Goal: Information Seeking & Learning: Check status

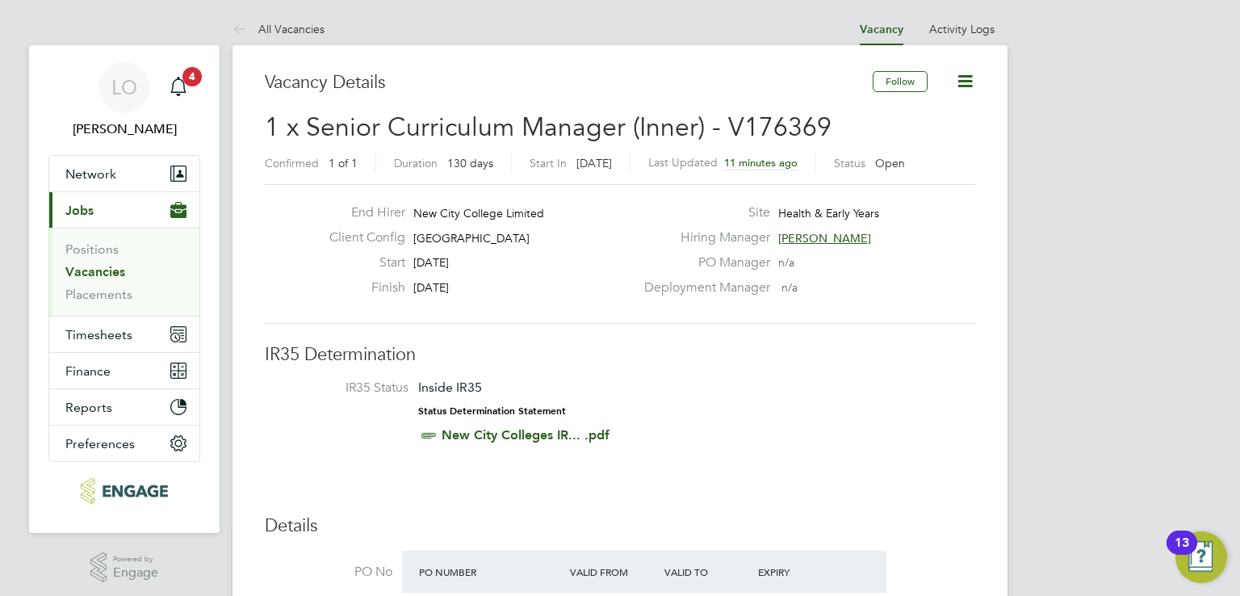
click at [553, 124] on span "1 x Senior Curriculum Manager (Inner) - V176369" at bounding box center [548, 126] width 567 height 31
click at [244, 30] on icon at bounding box center [242, 30] width 20 height 20
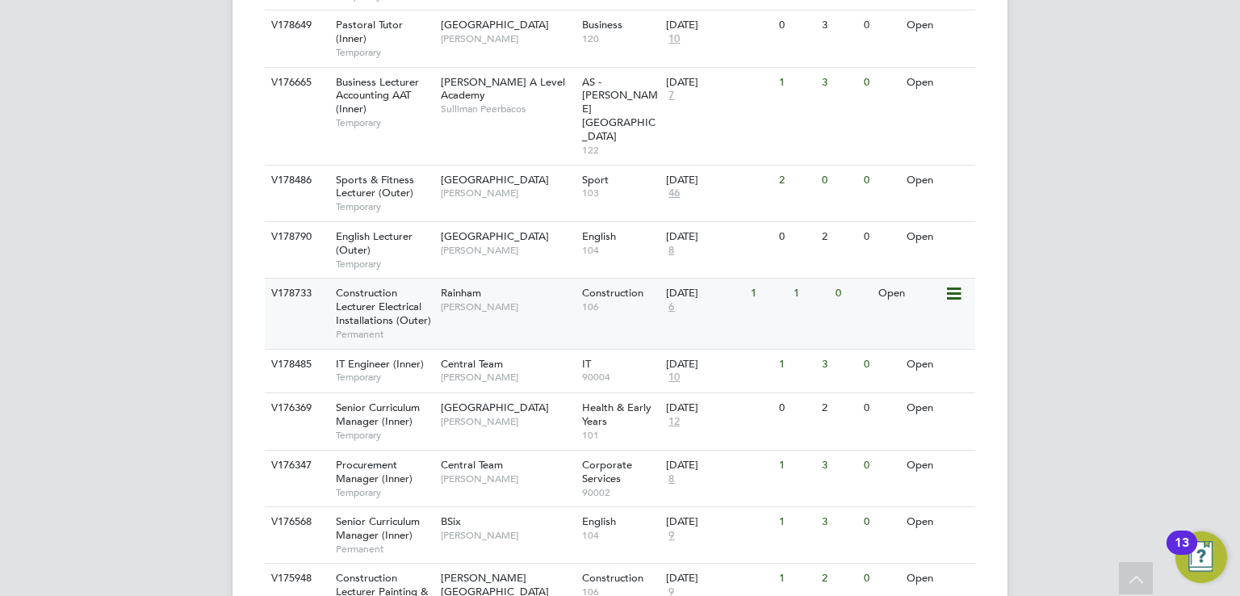
scroll to position [1695, 0]
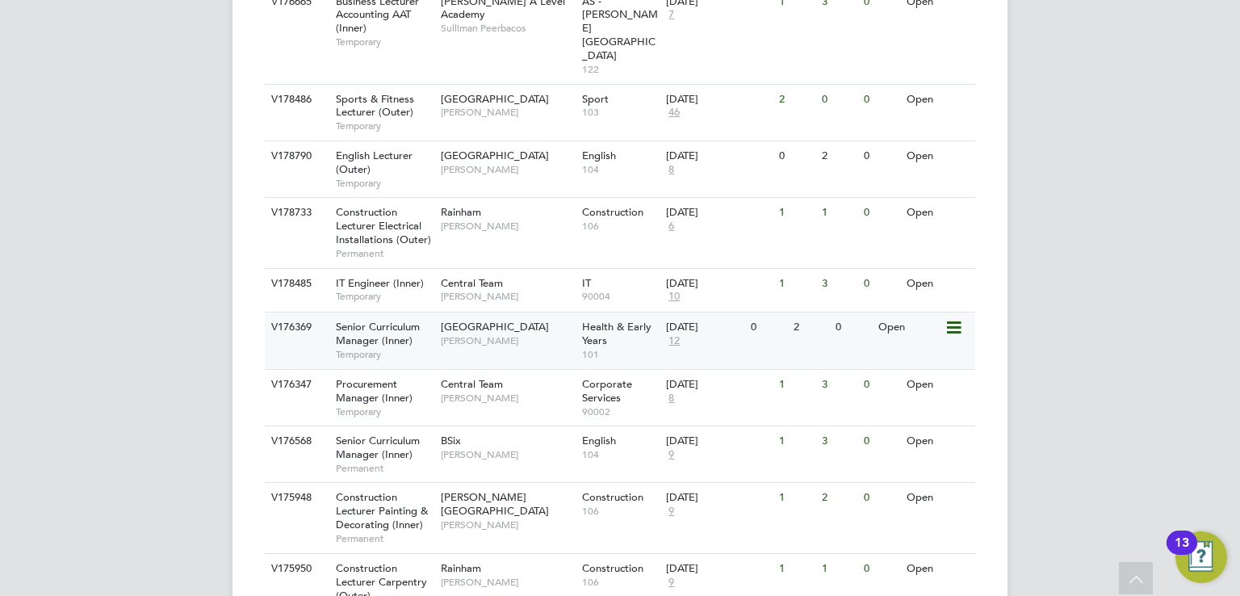
click at [674, 334] on span "12" at bounding box center [674, 341] width 16 height 14
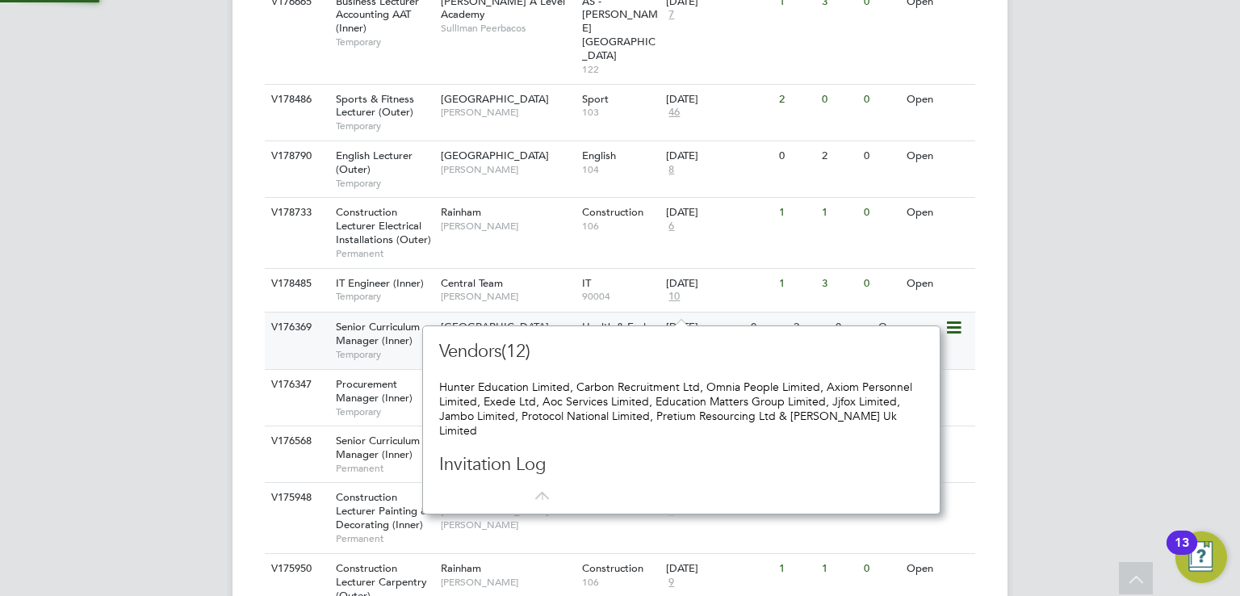
scroll to position [187, 504]
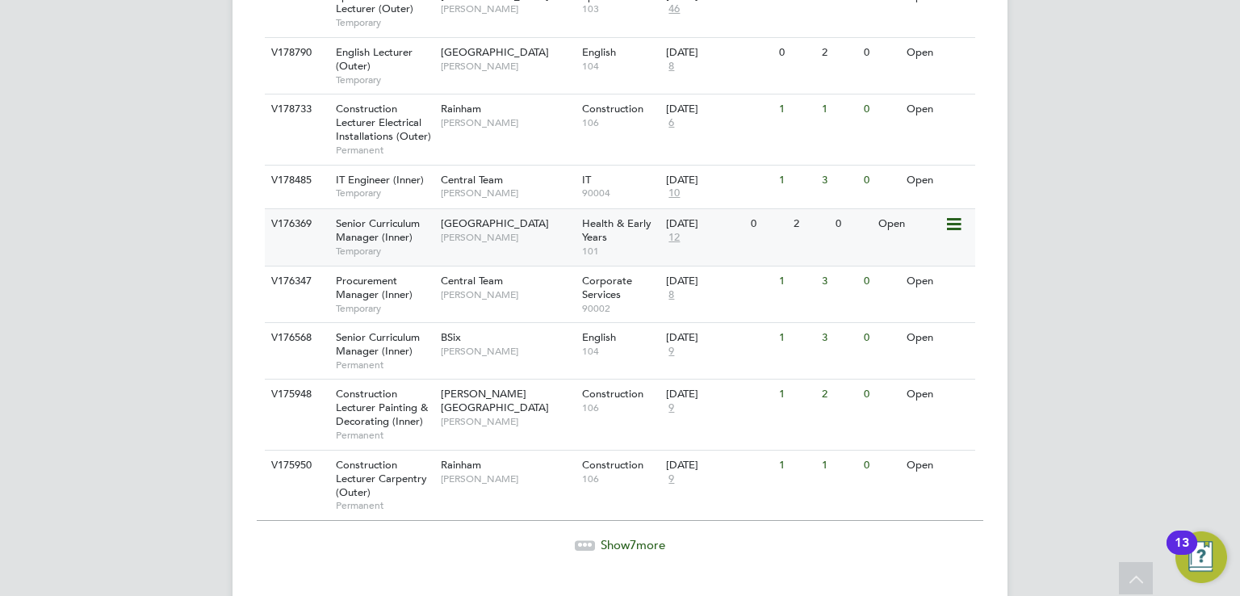
click at [388, 216] on span "Senior Curriculum Manager (Inner)" at bounding box center [378, 229] width 84 height 27
click at [623, 537] on span "Show 7 more" at bounding box center [633, 544] width 65 height 15
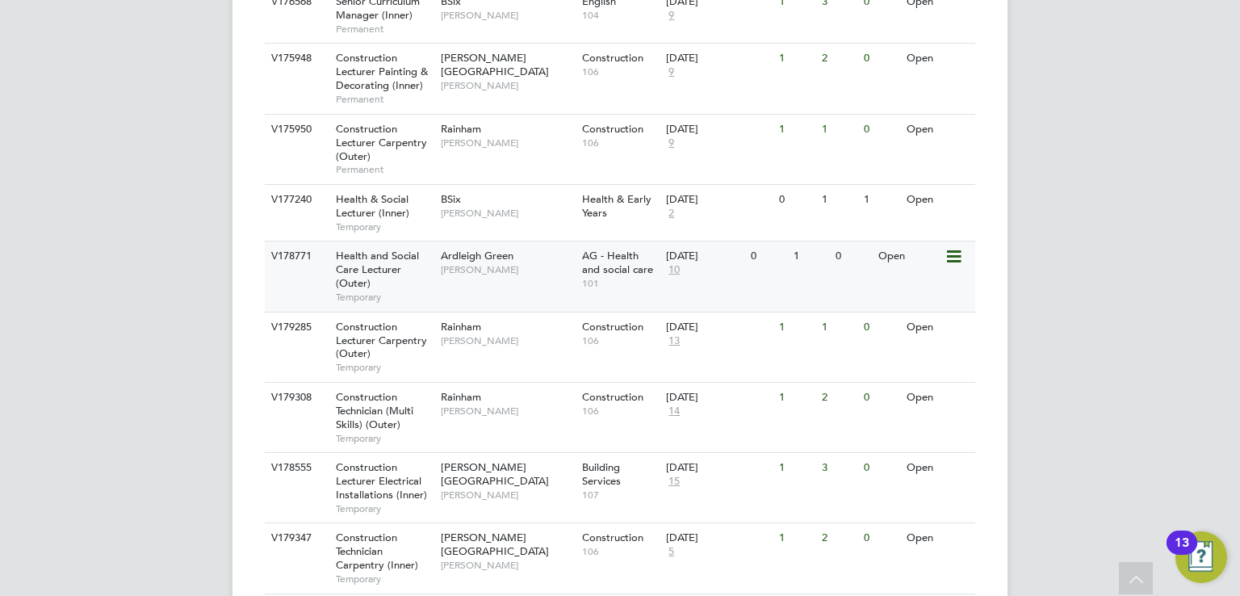
scroll to position [2229, 0]
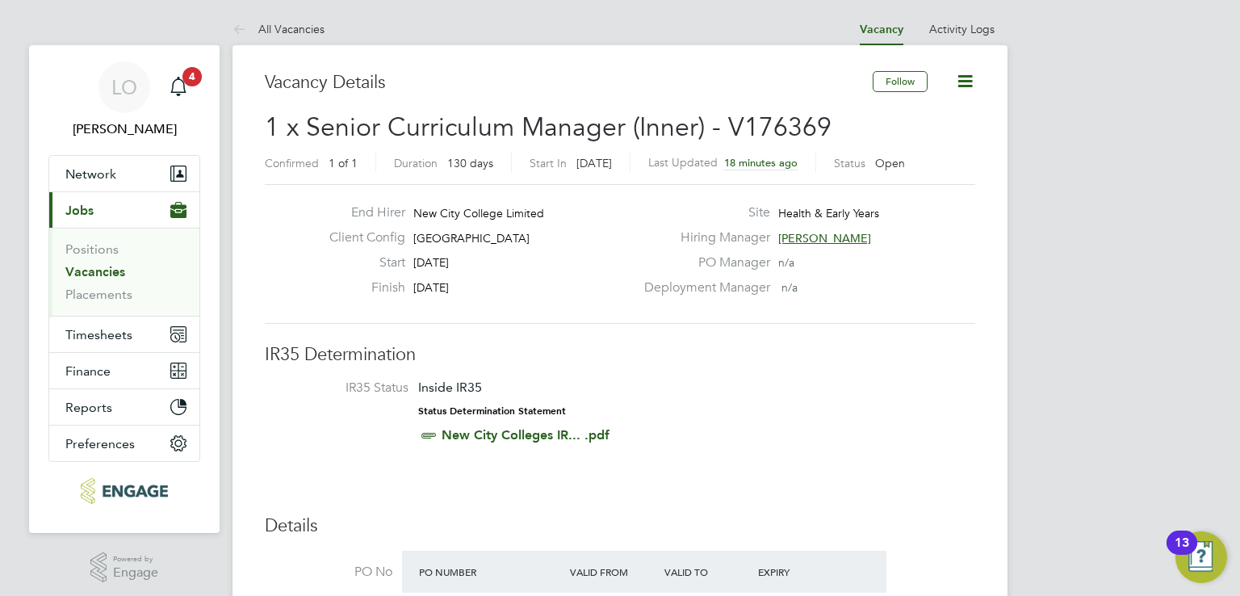
click at [585, 143] on h2 "1 x Senior Curriculum Manager (Inner) - V176369 Confirmed 1 of 1 Duration 130 d…" at bounding box center [620, 145] width 710 height 68
drag, startPoint x: 585, startPoint y: 143, endPoint x: 590, endPoint y: 128, distance: 16.1
click at [590, 129] on h2 "1 x Senior Curriculum Manager (Inner) - V176369 Confirmed 1 of 1 Duration 130 d…" at bounding box center [620, 145] width 710 height 68
click at [590, 127] on span "1 x Senior Curriculum Manager (Inner) - V176369" at bounding box center [548, 126] width 567 height 31
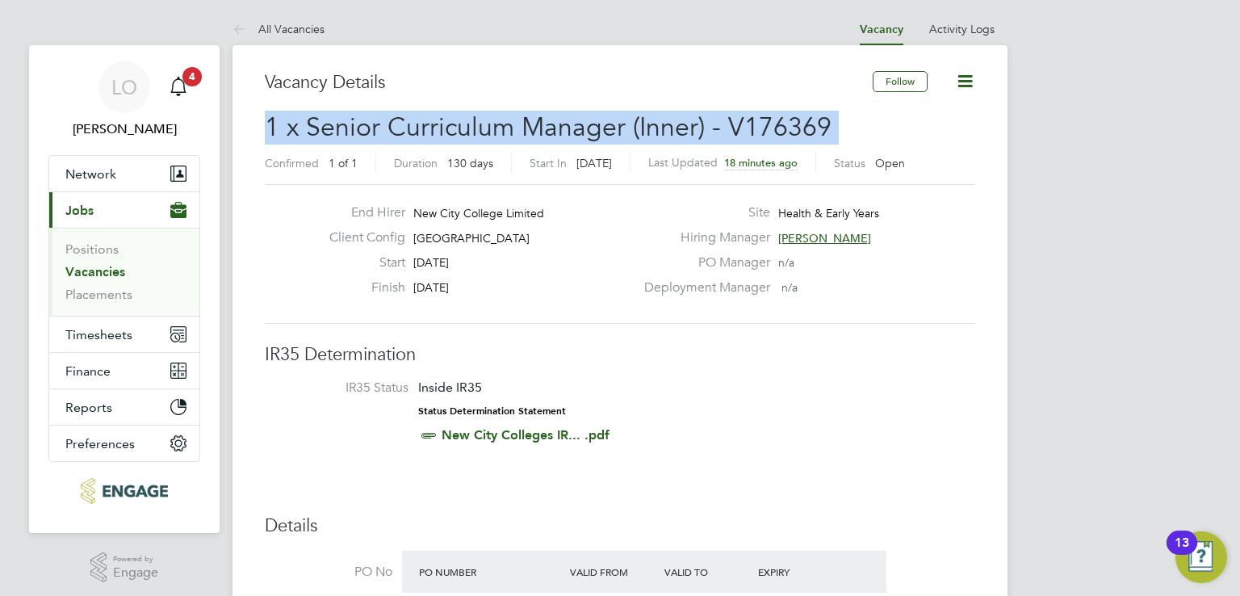
click at [590, 127] on span "1 x Senior Curriculum Manager (Inner) - V176369" at bounding box center [548, 126] width 567 height 31
click at [542, 117] on span "1 x Senior Curriculum Manager (Inner) - V176369" at bounding box center [548, 126] width 567 height 31
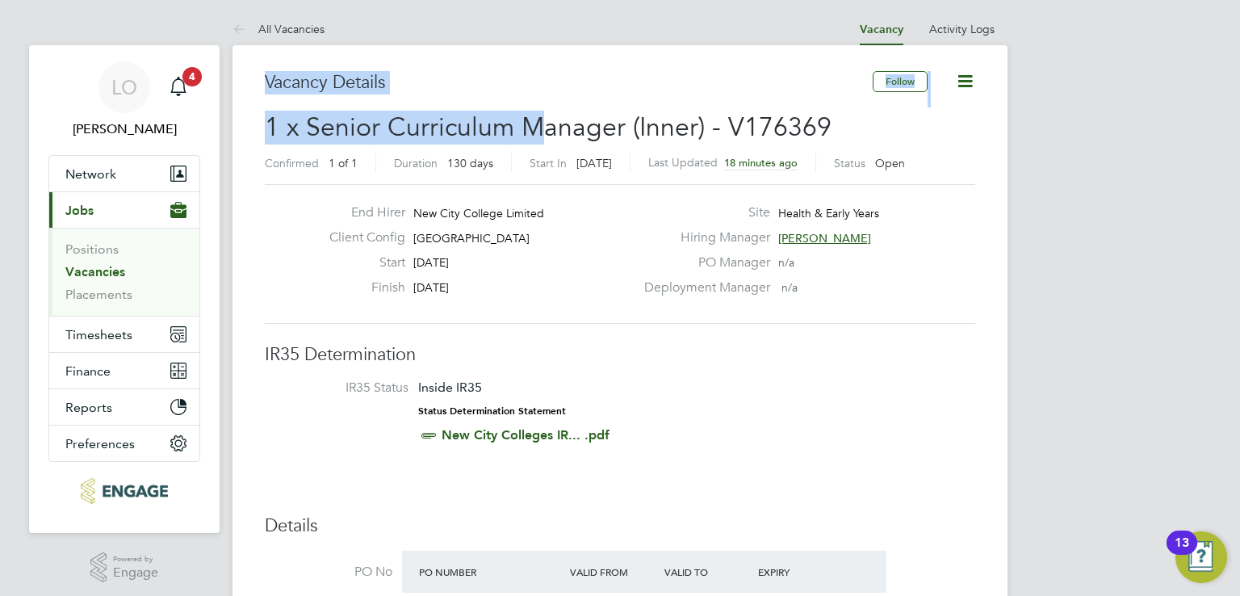
drag, startPoint x: 272, startPoint y: 82, endPoint x: 547, endPoint y: 138, distance: 281.0
click at [547, 136] on span "1 x Senior Curriculum Manager (Inner) - V176369" at bounding box center [548, 126] width 567 height 31
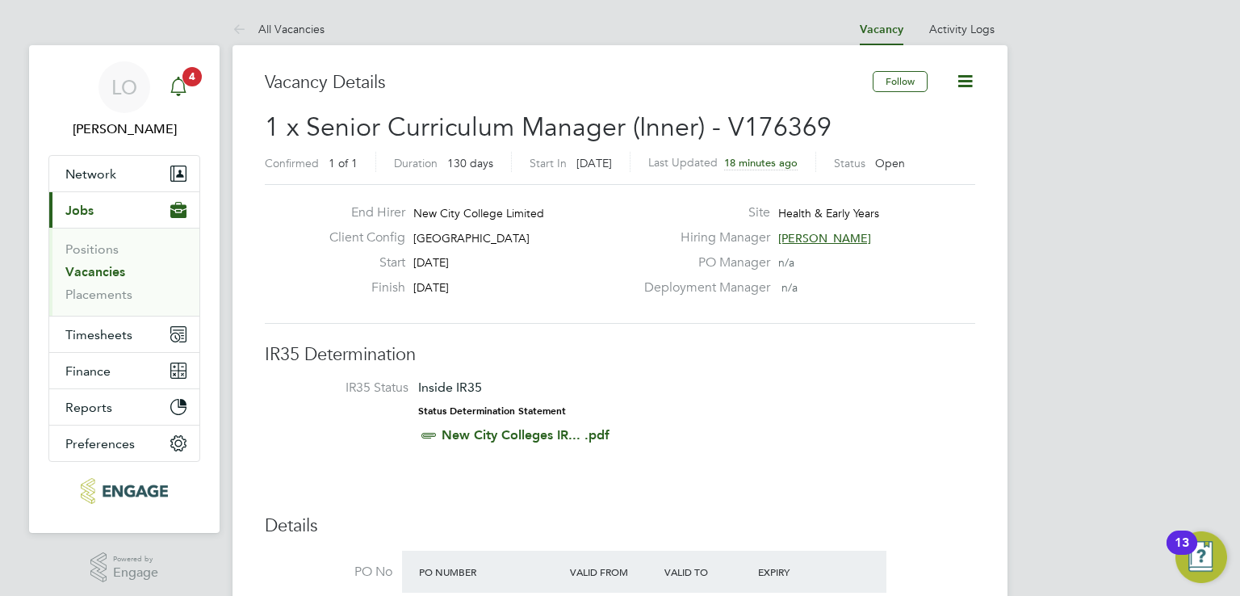
click at [190, 82] on span "4" at bounding box center [191, 76] width 19 height 19
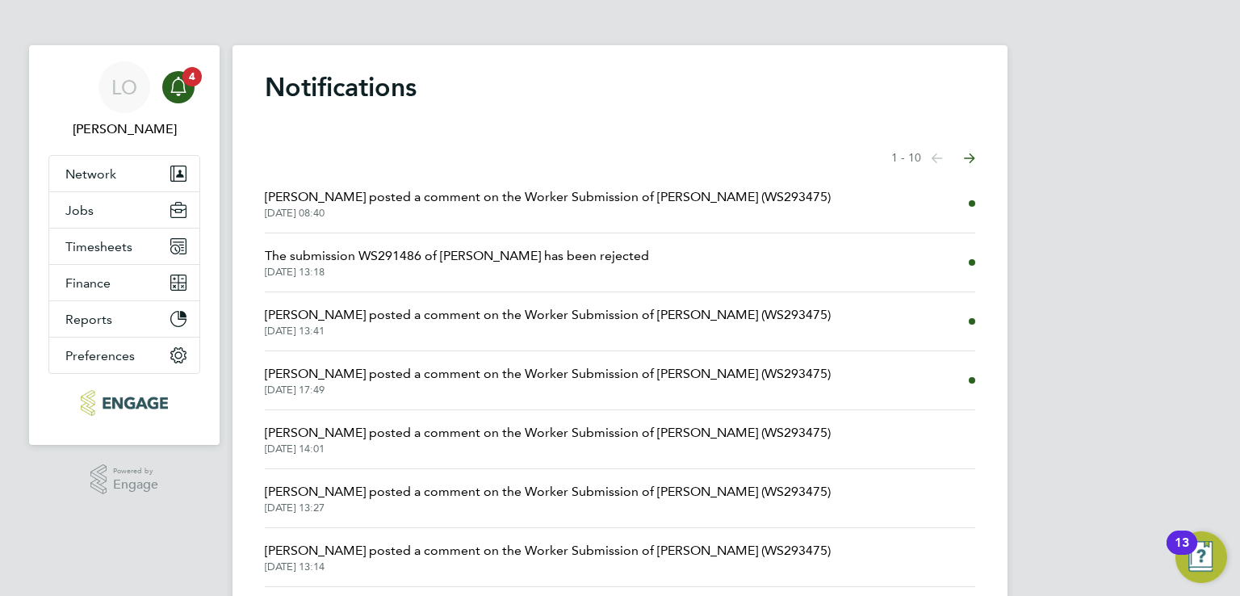
drag, startPoint x: 265, startPoint y: 87, endPoint x: 544, endPoint y: 207, distance: 304.1
click at [544, 207] on div "Notifications Showing items 1 - 10 items Previous page Next page [PERSON_NAME] …" at bounding box center [619, 420] width 775 height 751
click at [338, 71] on h1 "Notifications" at bounding box center [620, 87] width 710 height 32
click at [349, 77] on h1 "Notifications" at bounding box center [620, 87] width 710 height 32
drag, startPoint x: 421, startPoint y: 86, endPoint x: 520, endPoint y: 86, distance: 99.3
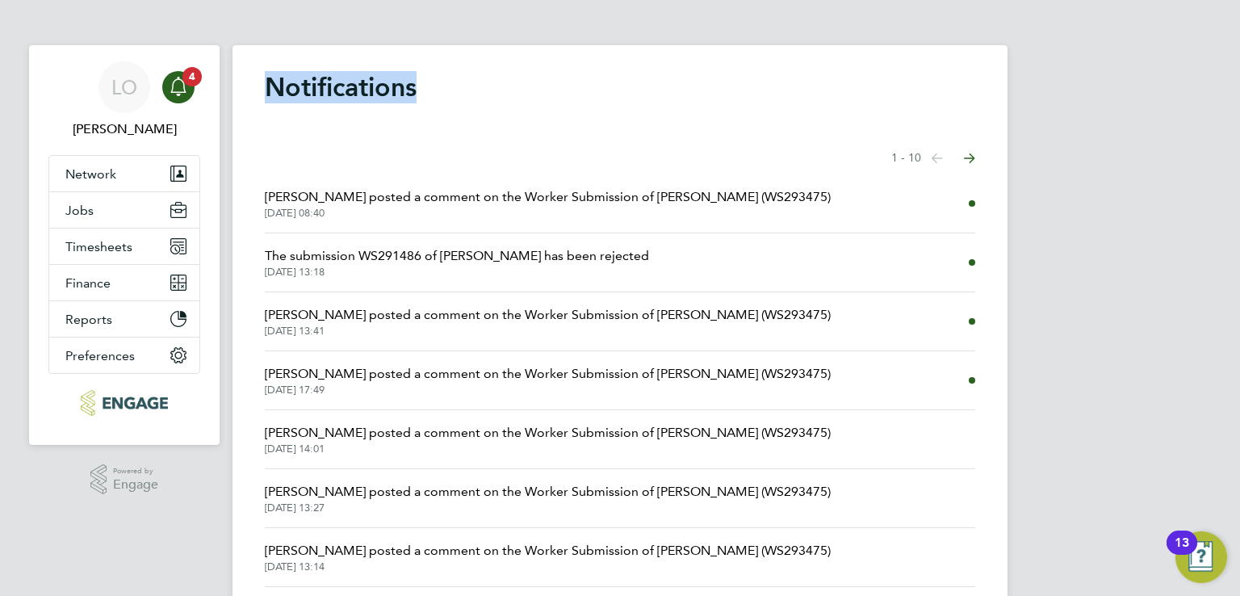
click at [520, 86] on h1 "Notifications" at bounding box center [620, 87] width 710 height 32
